Goal: Task Accomplishment & Management: Manage account settings

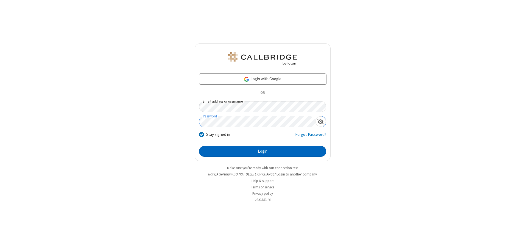
click at [263, 151] on button "Login" at bounding box center [262, 151] width 127 height 11
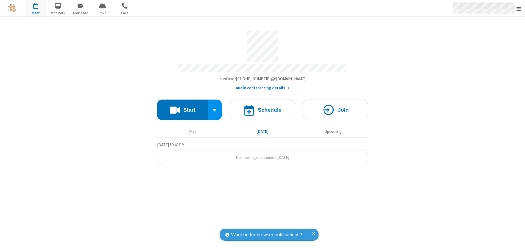
click at [519, 9] on span "Open menu" at bounding box center [519, 8] width 4 height 5
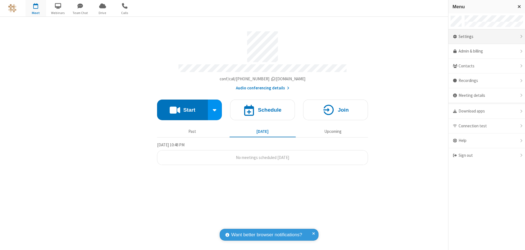
click at [487, 37] on div "Settings" at bounding box center [487, 36] width 77 height 15
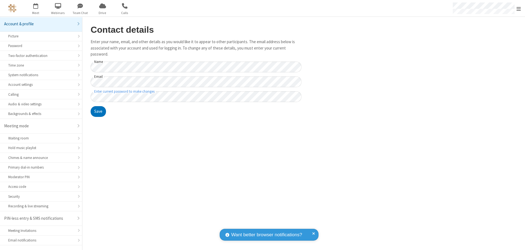
scroll to position [10, 0]
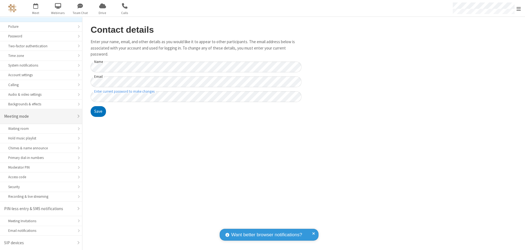
click at [39, 116] on div "Meeting mode" at bounding box center [39, 116] width 70 height 6
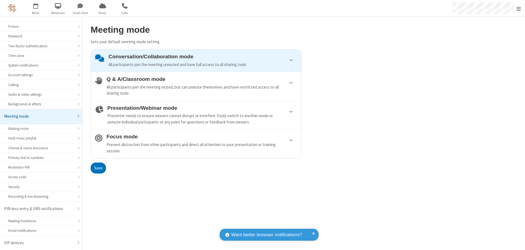
click at [196, 60] on div "Conversation/Collaboration mode All participants join the meeting unmuted and h…" at bounding box center [203, 61] width 189 height 14
click at [98, 168] on button "Save" at bounding box center [98, 167] width 15 height 11
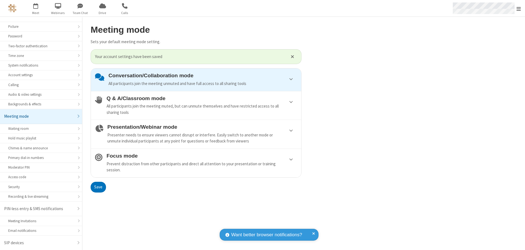
click at [519, 8] on span "Open menu" at bounding box center [519, 8] width 4 height 5
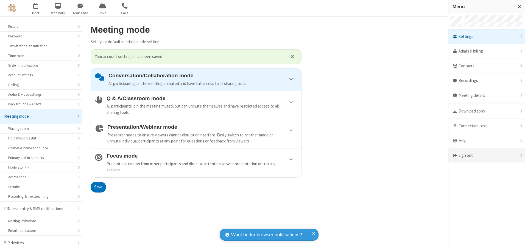
click at [487, 155] on div "Sign out" at bounding box center [487, 155] width 77 height 15
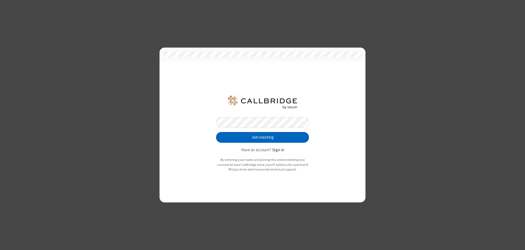
click at [263, 137] on button "Join meeting" at bounding box center [262, 137] width 93 height 11
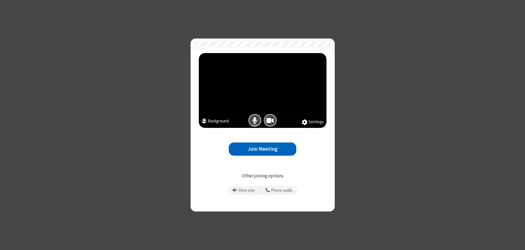
click at [263, 149] on button "Join Meeting" at bounding box center [263, 148] width 68 height 13
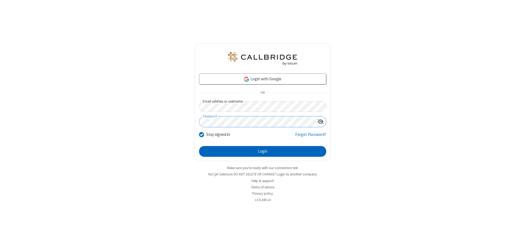
click at [263, 151] on button "Login" at bounding box center [262, 151] width 127 height 11
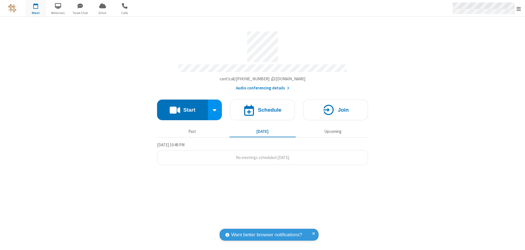
click at [519, 9] on span "Open menu" at bounding box center [519, 8] width 4 height 5
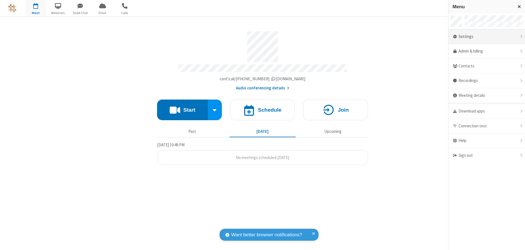
click at [487, 37] on div "Settings" at bounding box center [487, 36] width 77 height 15
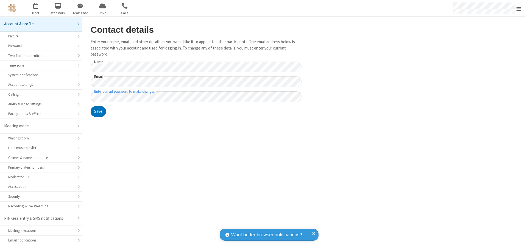
scroll to position [10, 0]
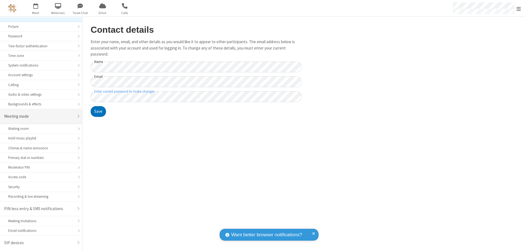
click at [39, 116] on div "Meeting mode" at bounding box center [39, 116] width 70 height 6
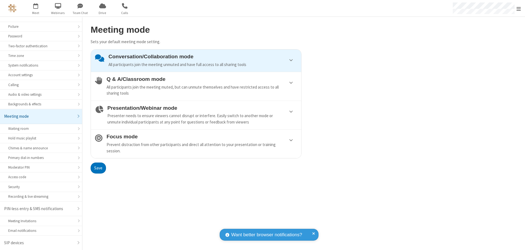
click at [196, 60] on div "Conversation/Collaboration mode All participants join the meeting unmuted and h…" at bounding box center [203, 61] width 189 height 14
click at [98, 168] on button "Save" at bounding box center [98, 167] width 15 height 11
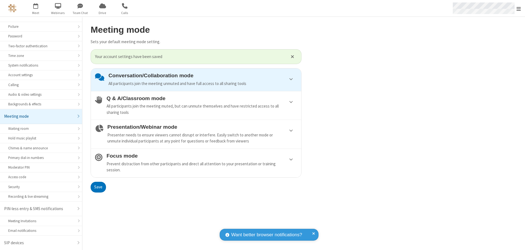
click at [519, 8] on span "Open menu" at bounding box center [519, 8] width 4 height 5
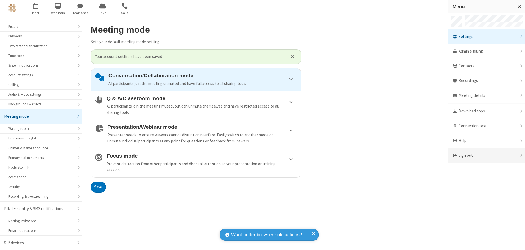
click at [487, 155] on div "Sign out" at bounding box center [487, 155] width 77 height 15
